Goal: Task Accomplishment & Management: Manage account settings

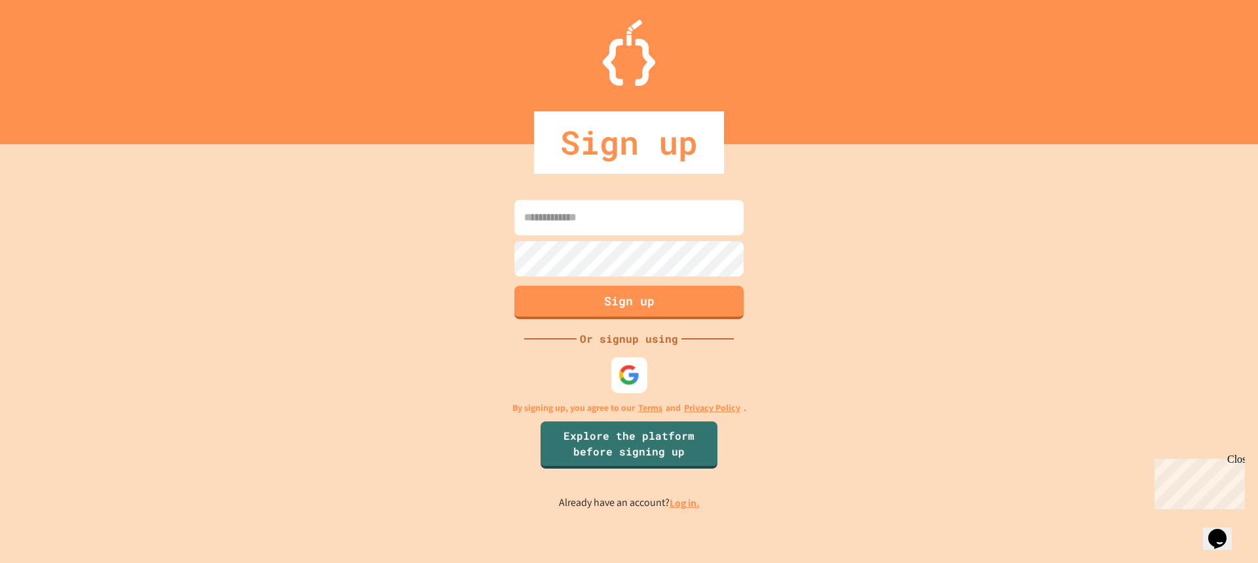
click at [626, 369] on img at bounding box center [630, 375] width 22 height 22
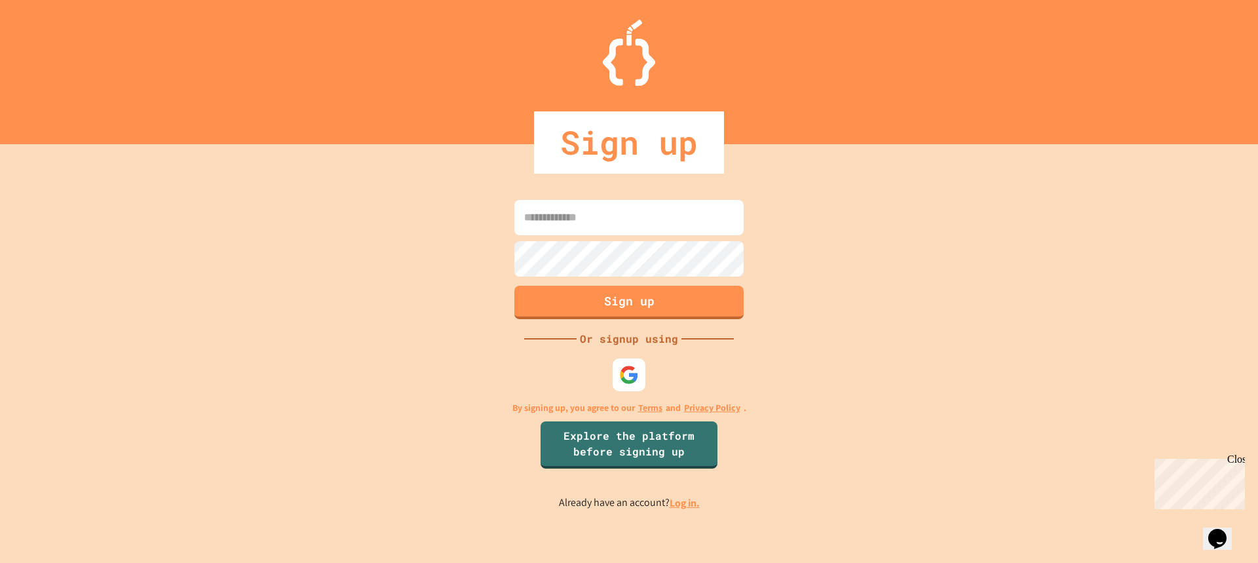
type input "**********"
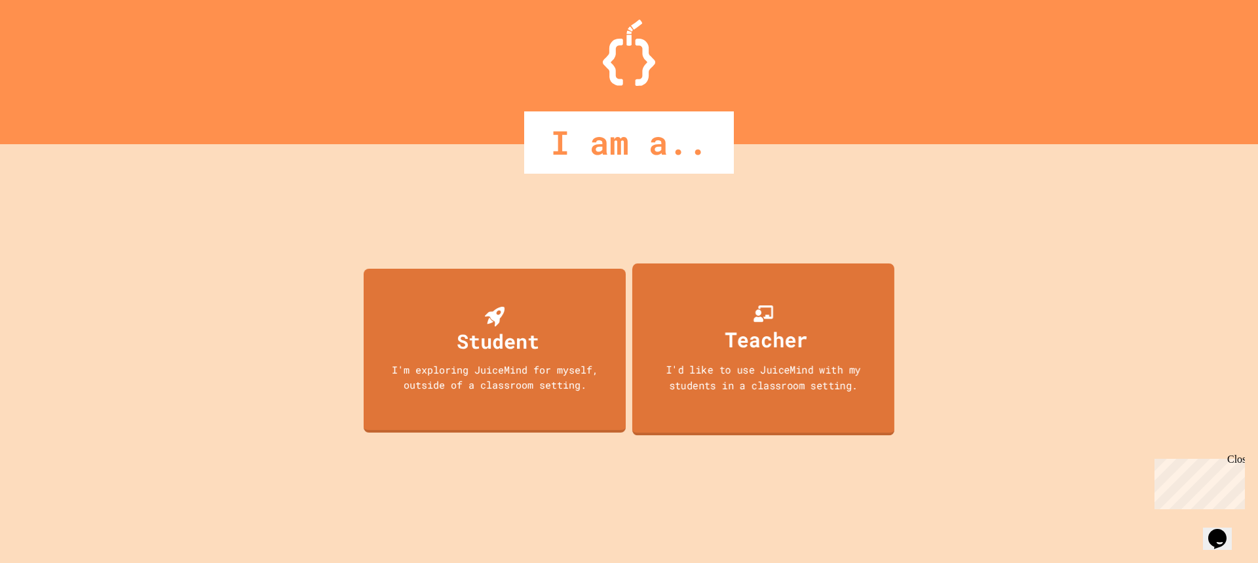
click at [748, 368] on div "I'd like to use JuiceMind with my students in a classroom setting." at bounding box center [763, 377] width 236 height 31
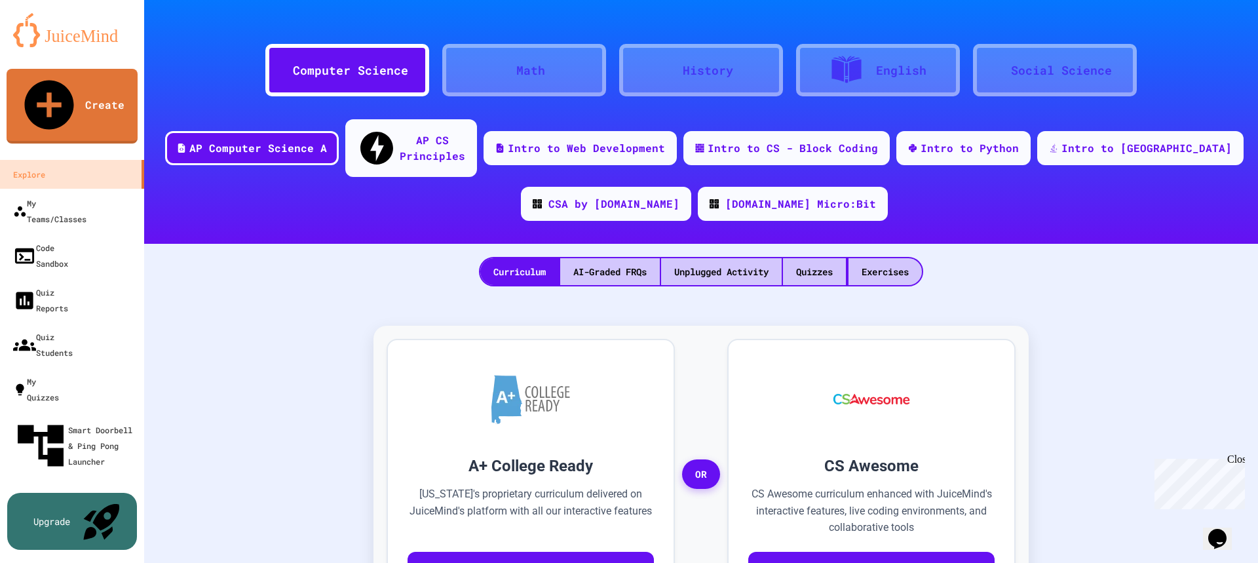
scroll to position [13, 0]
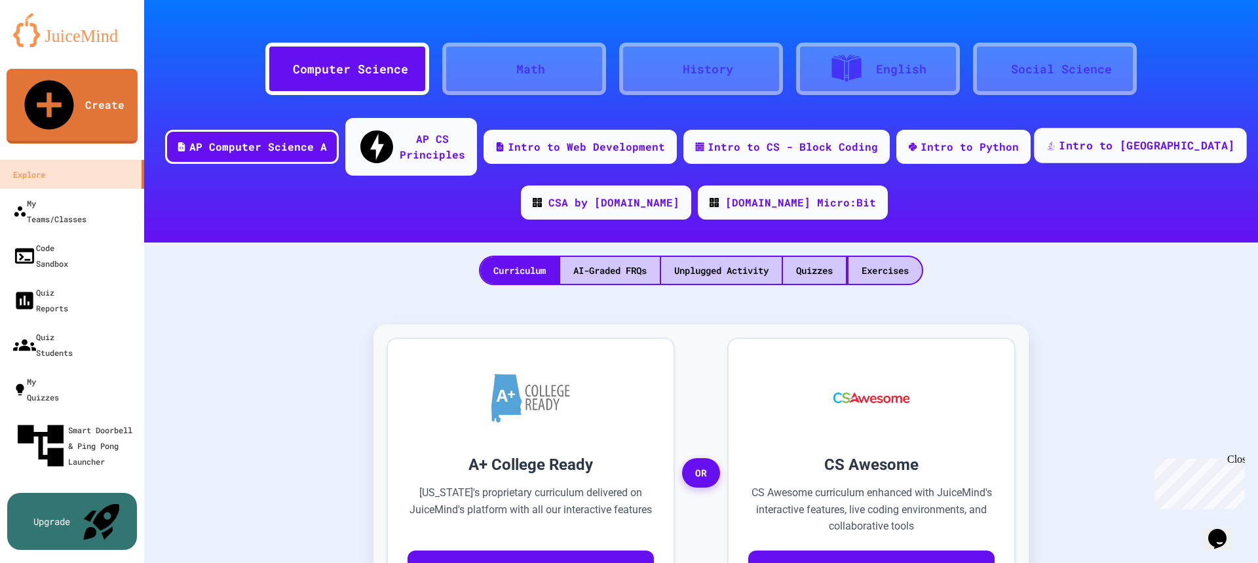
click at [1135, 138] on div "Intro to [GEOGRAPHIC_DATA]" at bounding box center [1147, 146] width 176 height 16
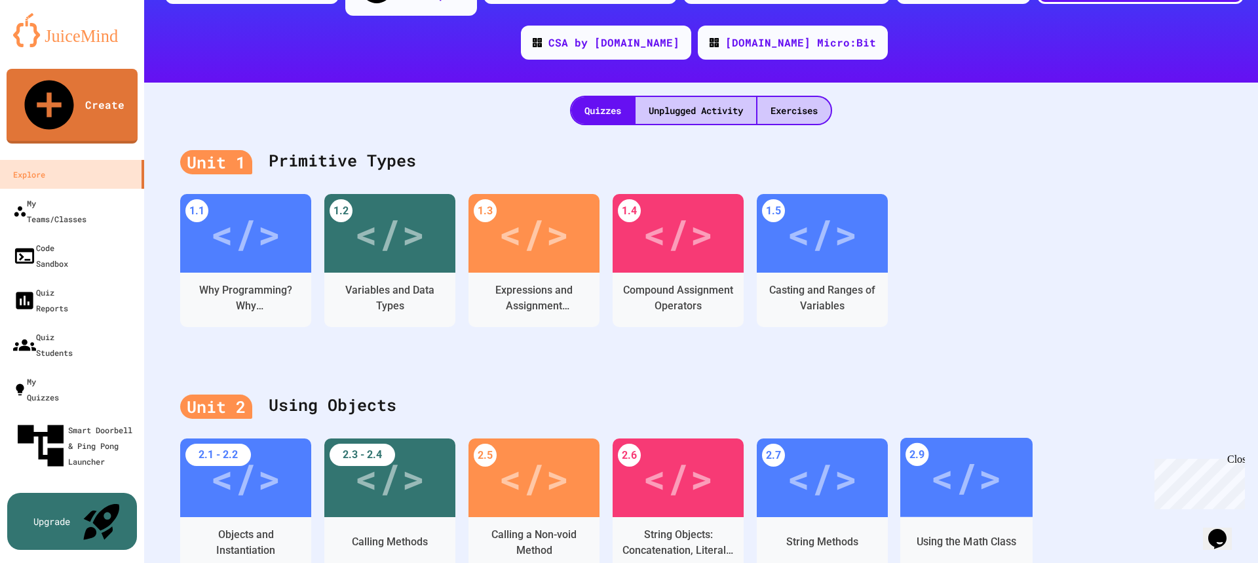
scroll to position [170, 0]
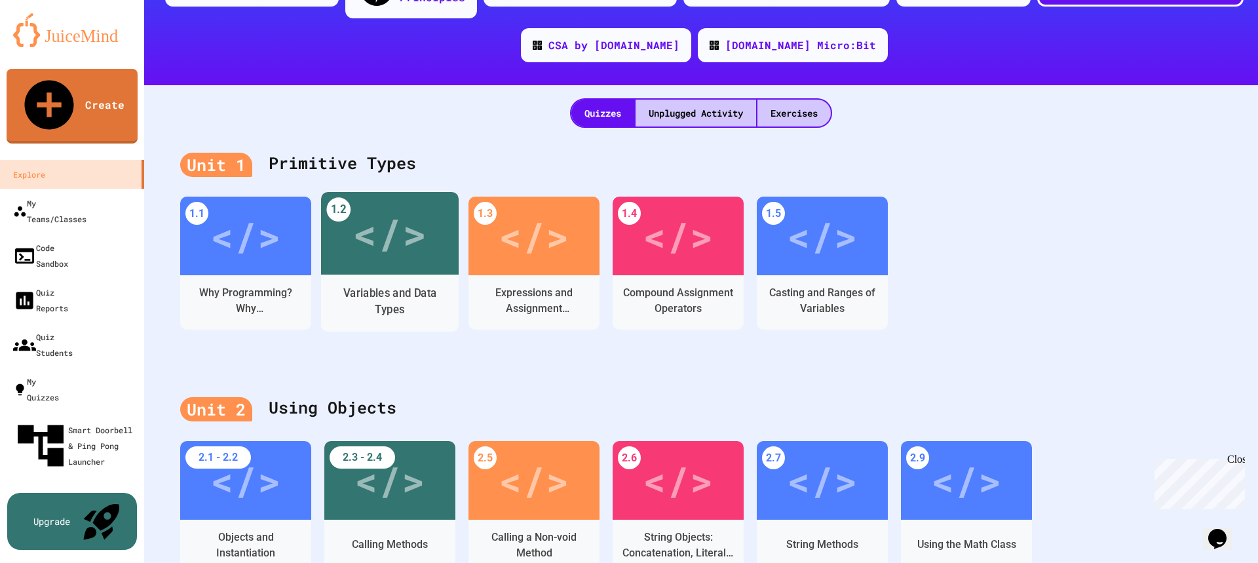
click at [397, 285] on div "Variables and Data Types" at bounding box center [390, 301] width 117 height 33
click at [676, 100] on div "Unplugged Activity" at bounding box center [696, 113] width 121 height 27
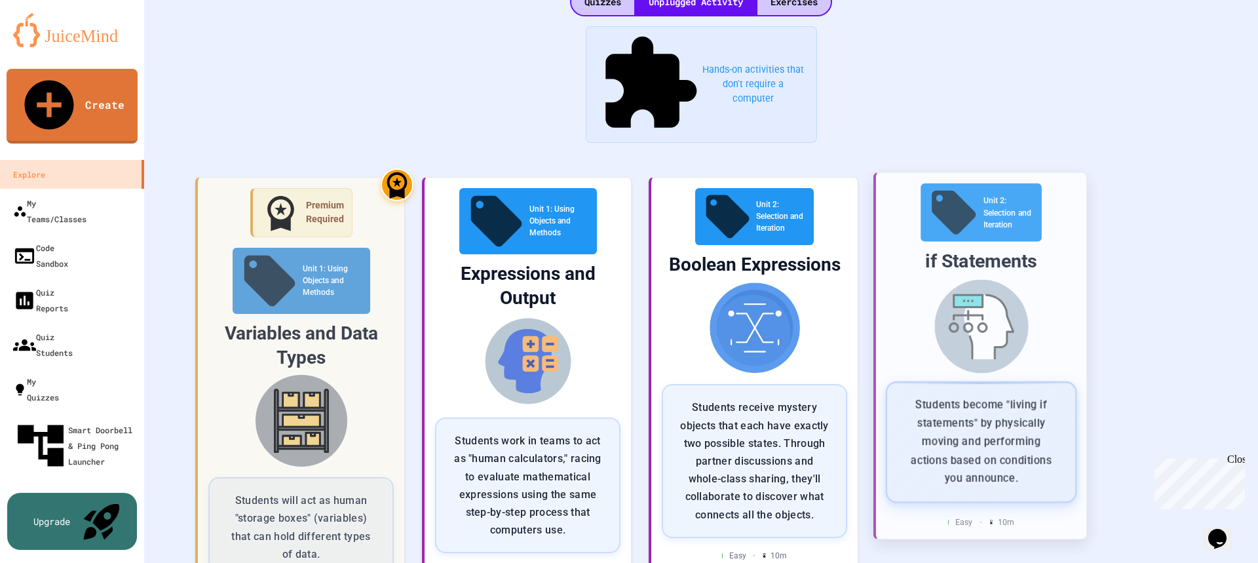
scroll to position [282, 0]
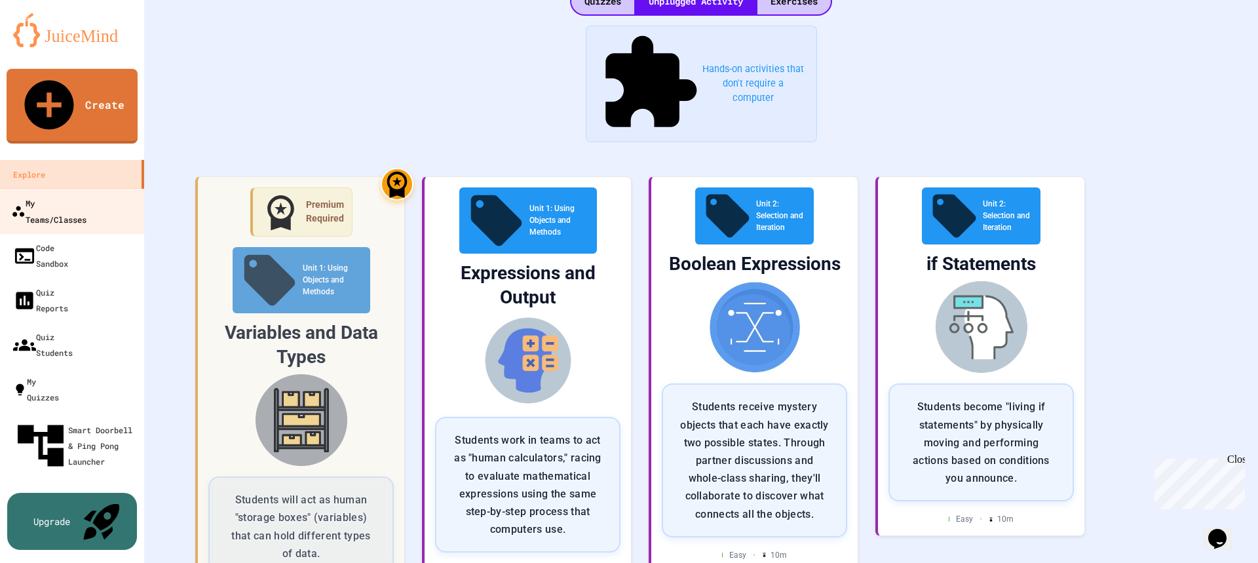
click at [87, 188] on link "My Teams/Classes" at bounding box center [72, 211] width 149 height 46
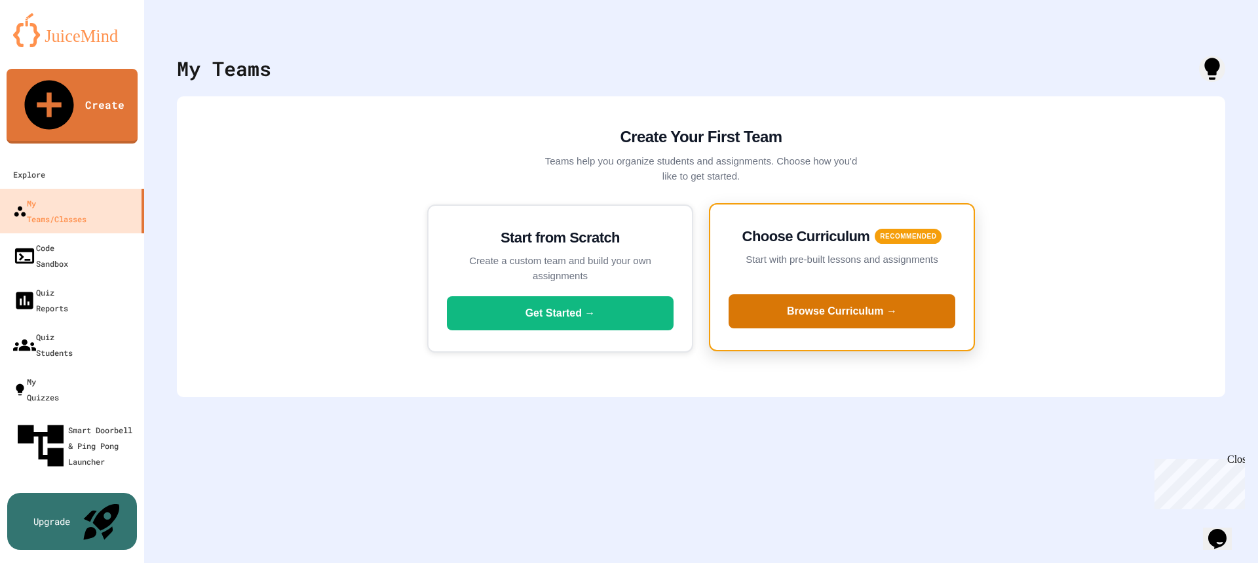
click at [875, 307] on button "Browse Curriculum →" at bounding box center [842, 311] width 227 height 34
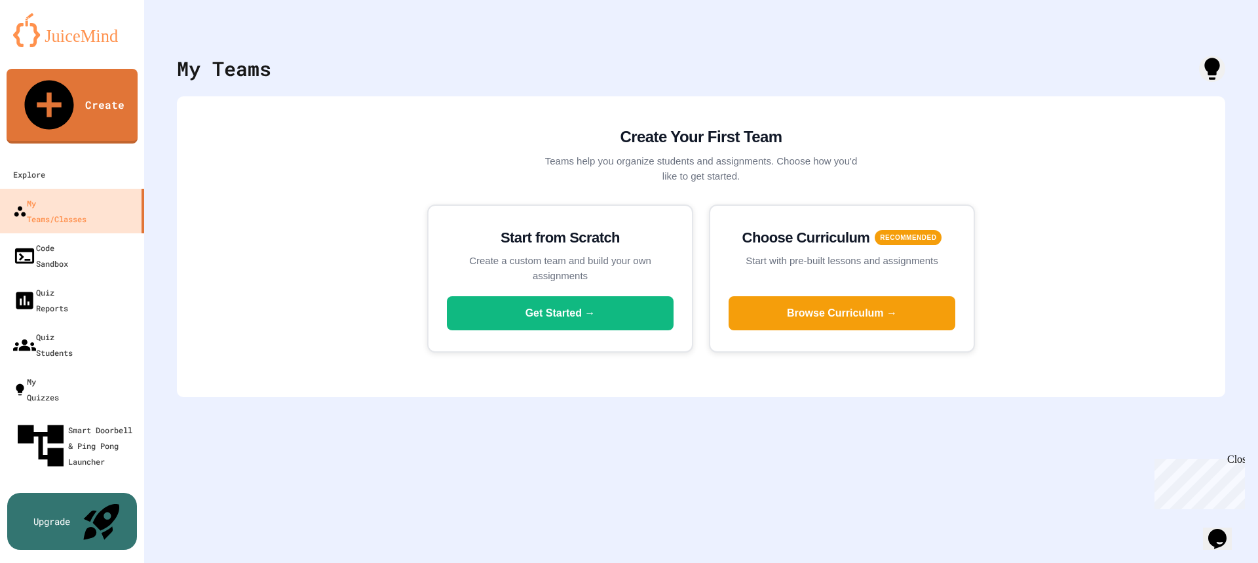
scroll to position [14, 0]
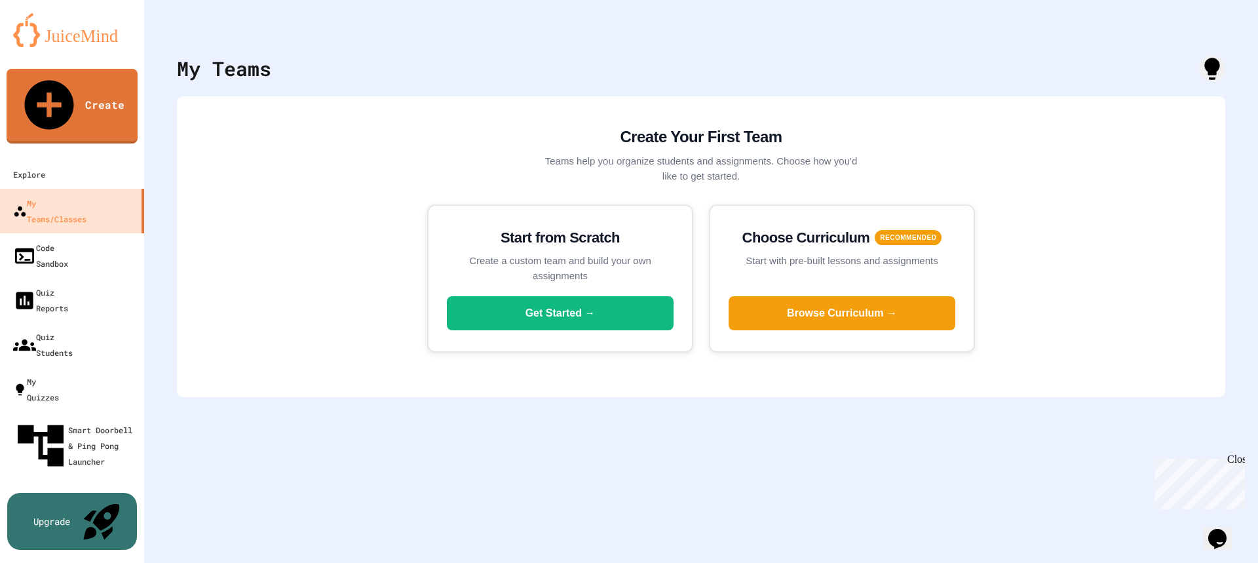
type input "**********"
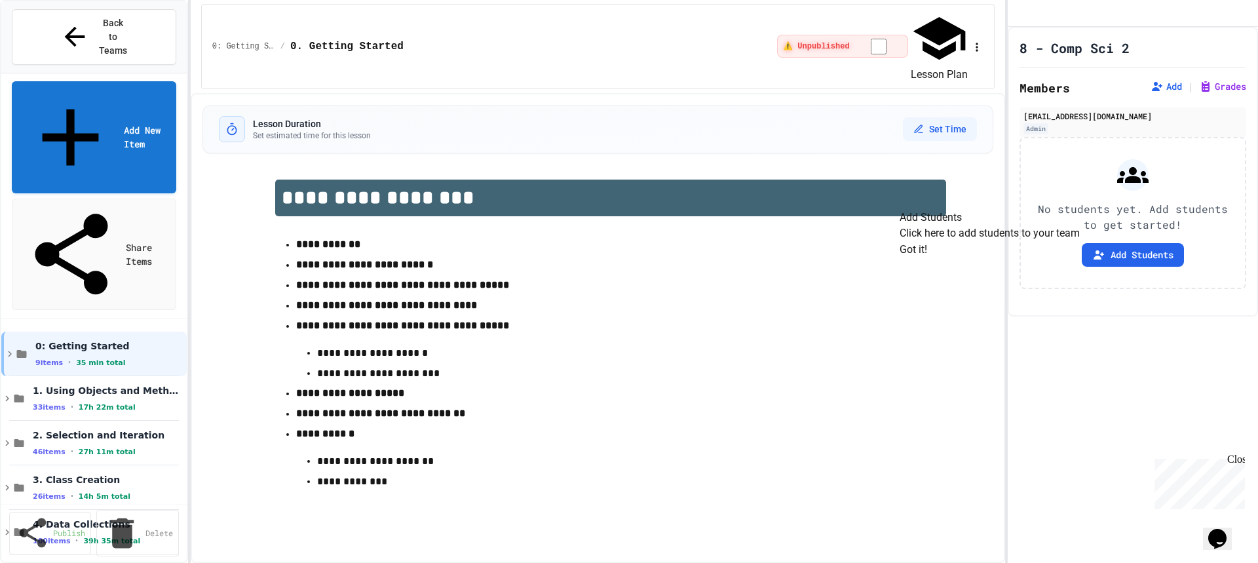
click at [927, 258] on button "Got it!" at bounding box center [914, 250] width 28 height 16
click at [94, 385] on div "1. Using Objects and Methods 33 items • 17h 22m total" at bounding box center [106, 399] width 146 height 28
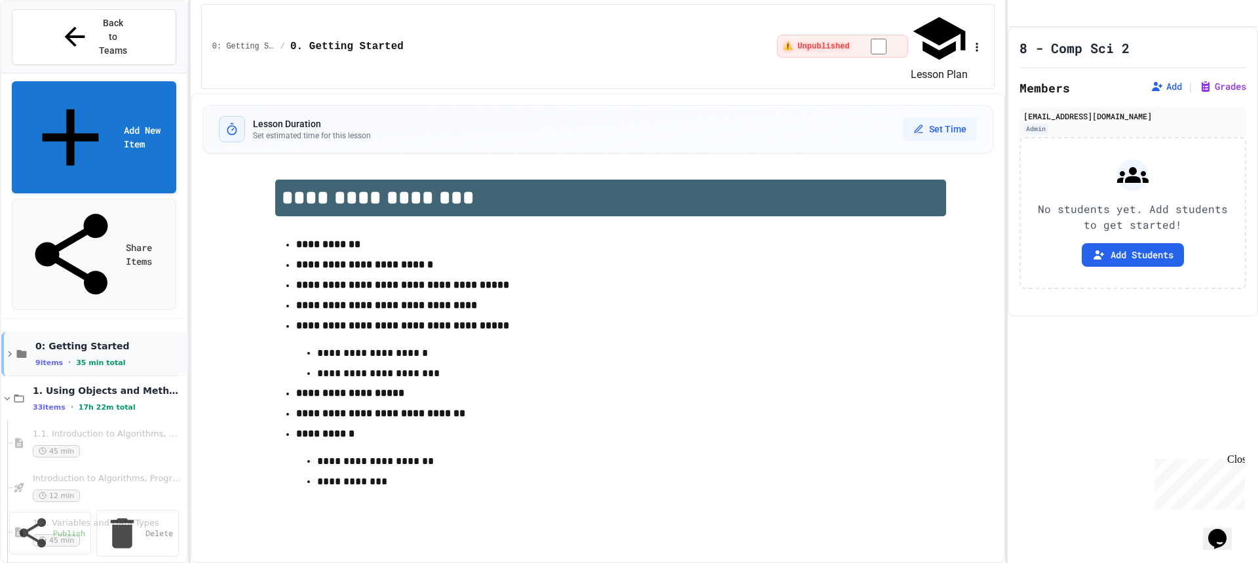
click at [2, 332] on div "0: Getting Started 9 items • 35 min total" at bounding box center [93, 354] width 185 height 45
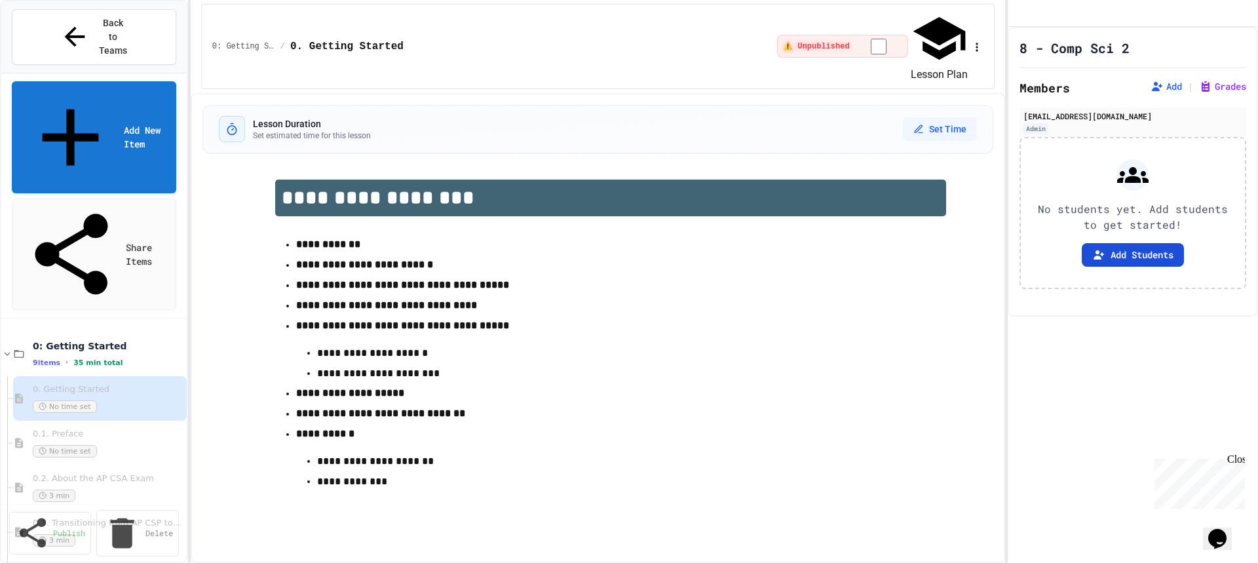
click at [1160, 267] on button "Add Students" at bounding box center [1133, 255] width 102 height 24
